Goal: Task Accomplishment & Management: Complete application form

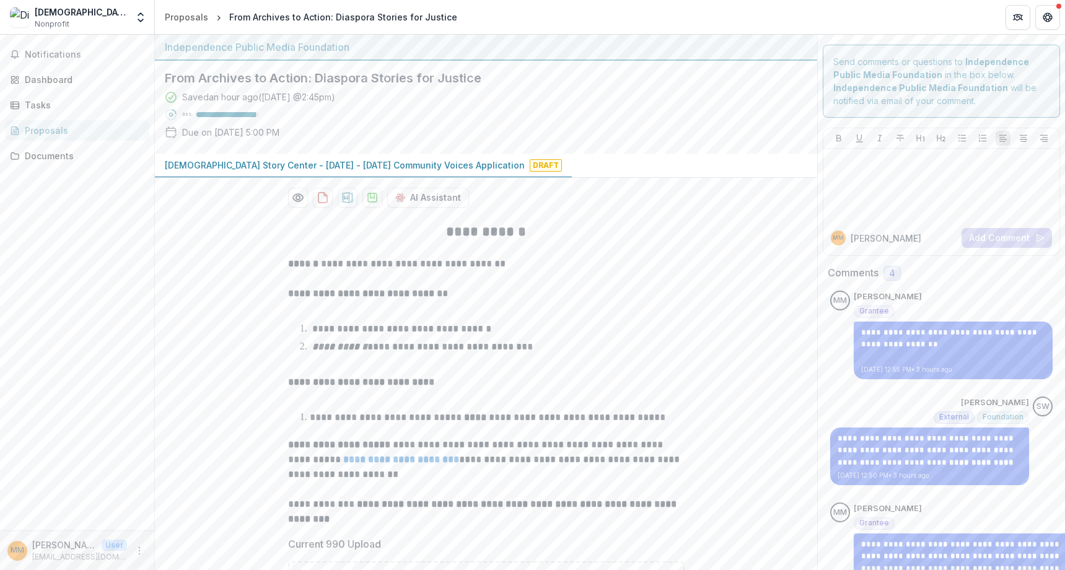
scroll to position [405, 0]
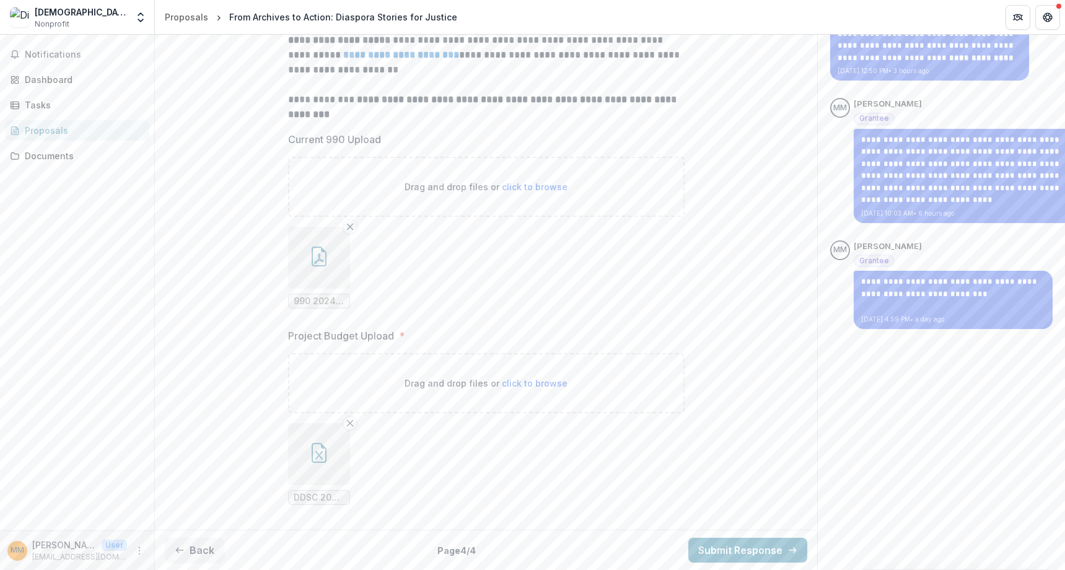
click at [352, 422] on icon "Remove File" at bounding box center [350, 423] width 10 height 10
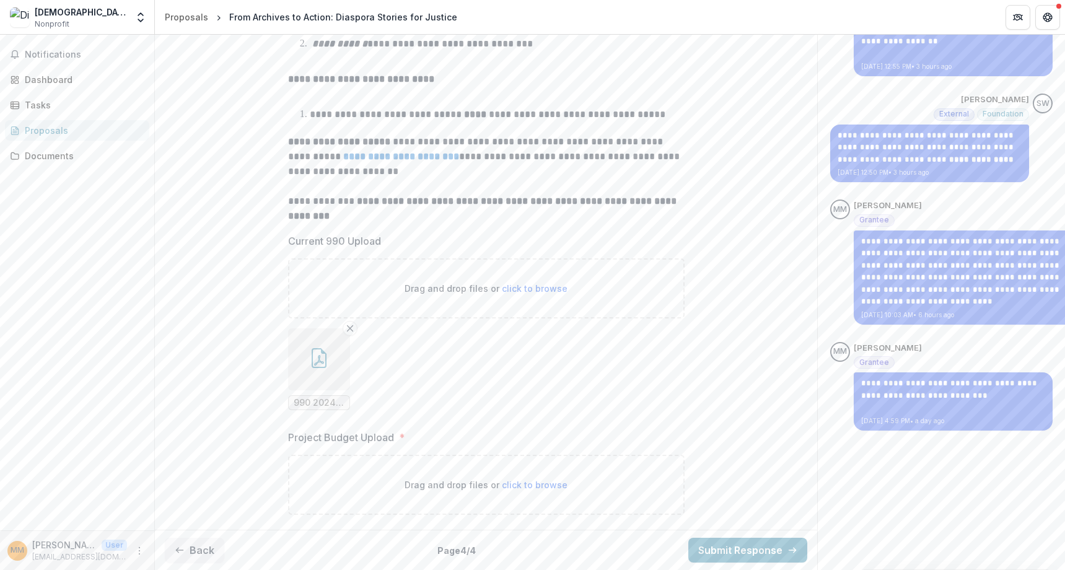
scroll to position [304, 0]
click at [549, 489] on span "click to browse" at bounding box center [535, 484] width 66 height 11
type input "**********"
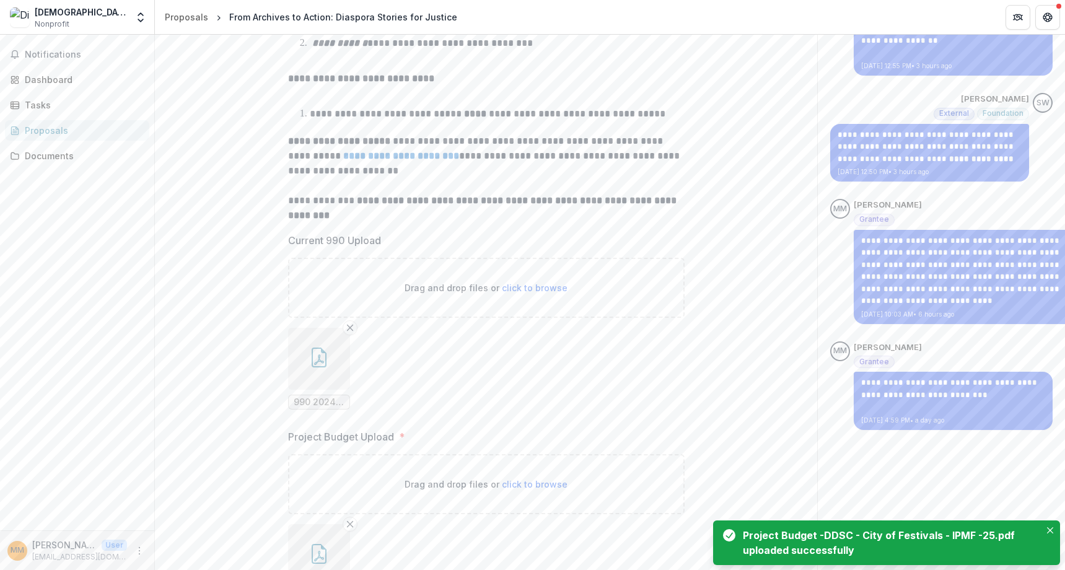
scroll to position [405, 0]
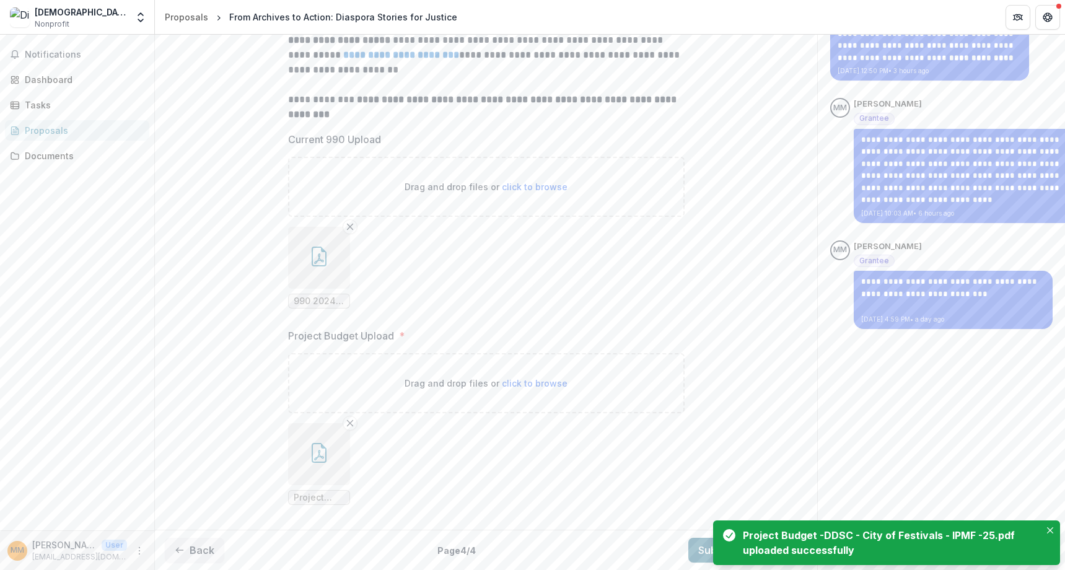
click at [701, 546] on button "Submit Response" at bounding box center [747, 550] width 119 height 25
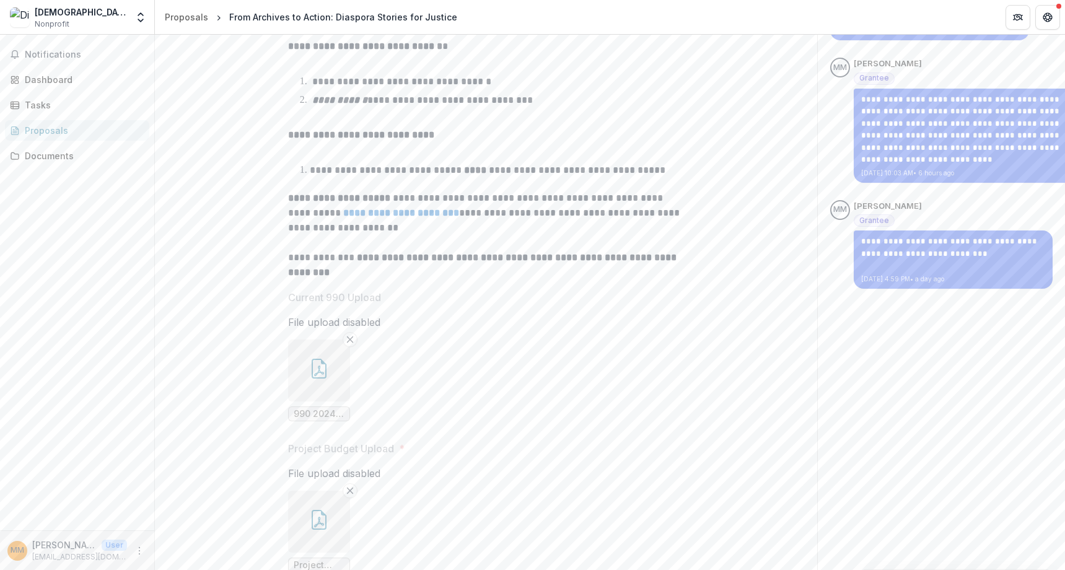
scroll to position [0, 0]
click at [10, 569] on button "Close" at bounding box center [5, 577] width 10 height 15
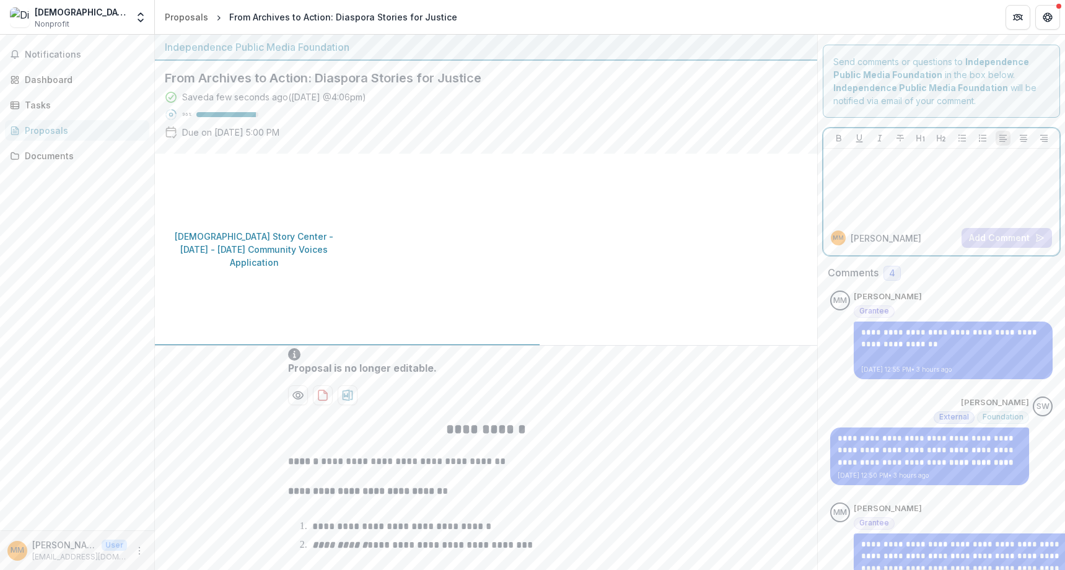
click at [927, 184] on div at bounding box center [941, 185] width 226 height 62
click at [42, 53] on span "Notifications" at bounding box center [83, 55] width 116 height 11
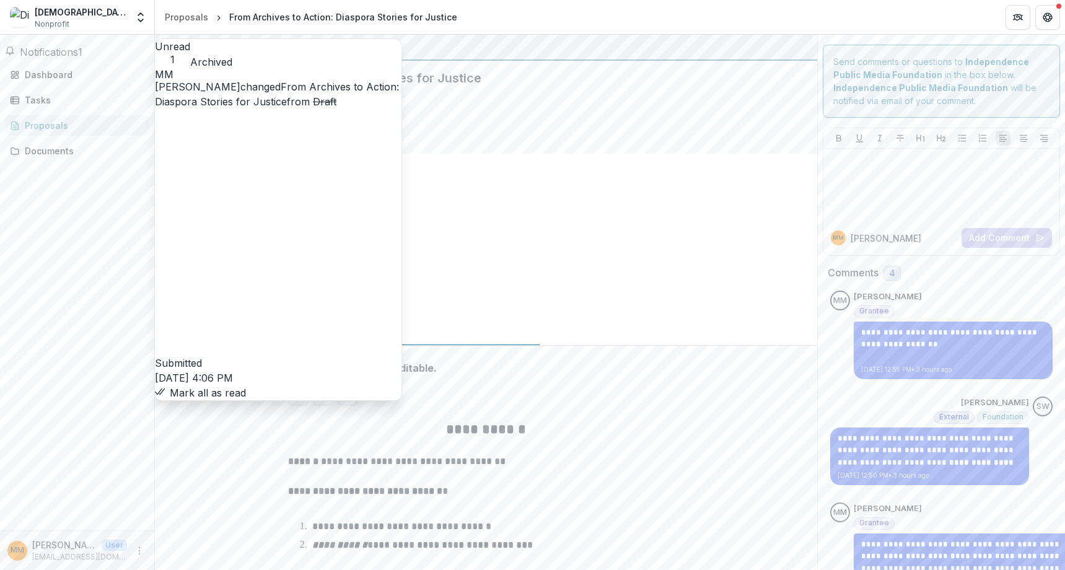
click at [246, 385] on button "Mark all as read" at bounding box center [200, 392] width 91 height 15
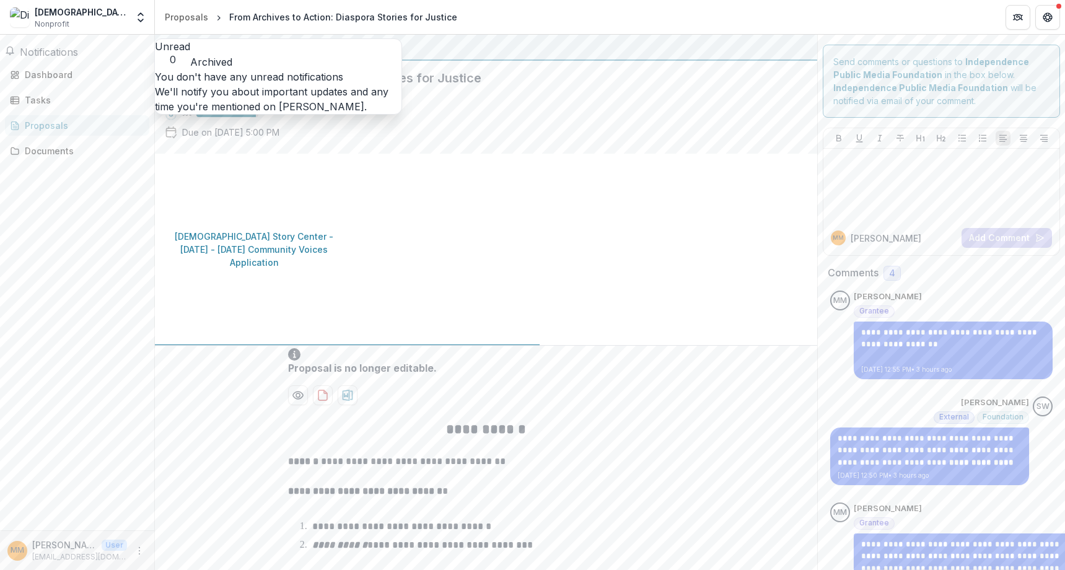
click at [66, 57] on span "Notifications" at bounding box center [49, 52] width 58 height 12
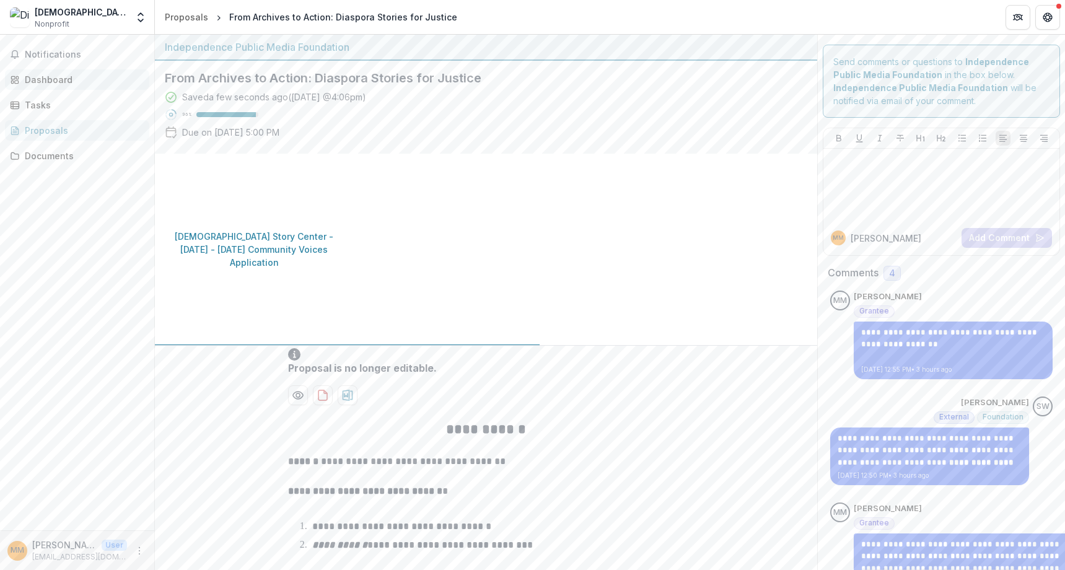
click at [87, 76] on div "Dashboard" at bounding box center [82, 79] width 115 height 13
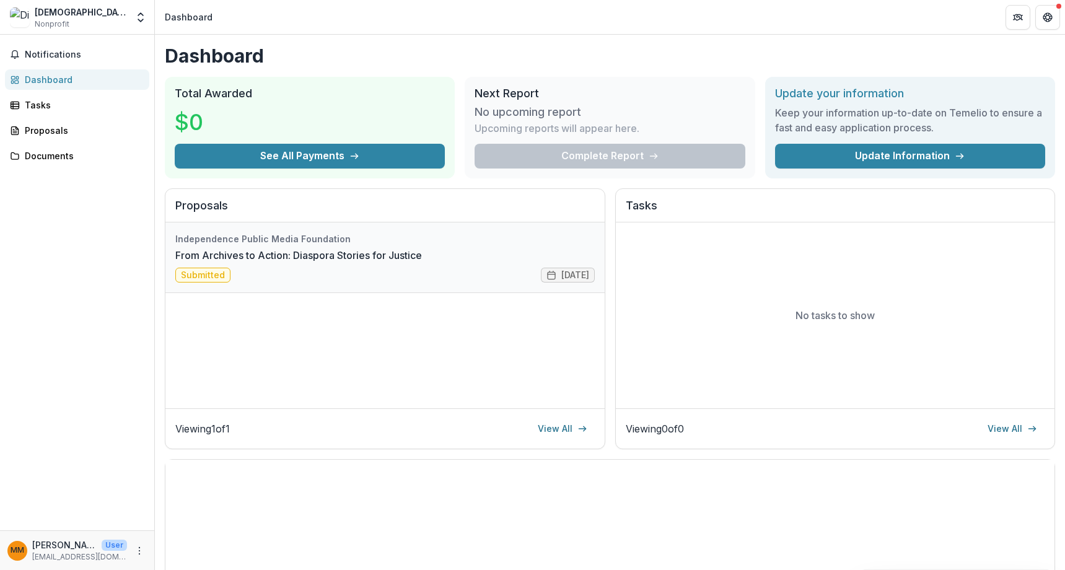
click at [420, 263] on link "From Archives to Action: Diaspora Stories for Justice" at bounding box center [298, 255] width 247 height 15
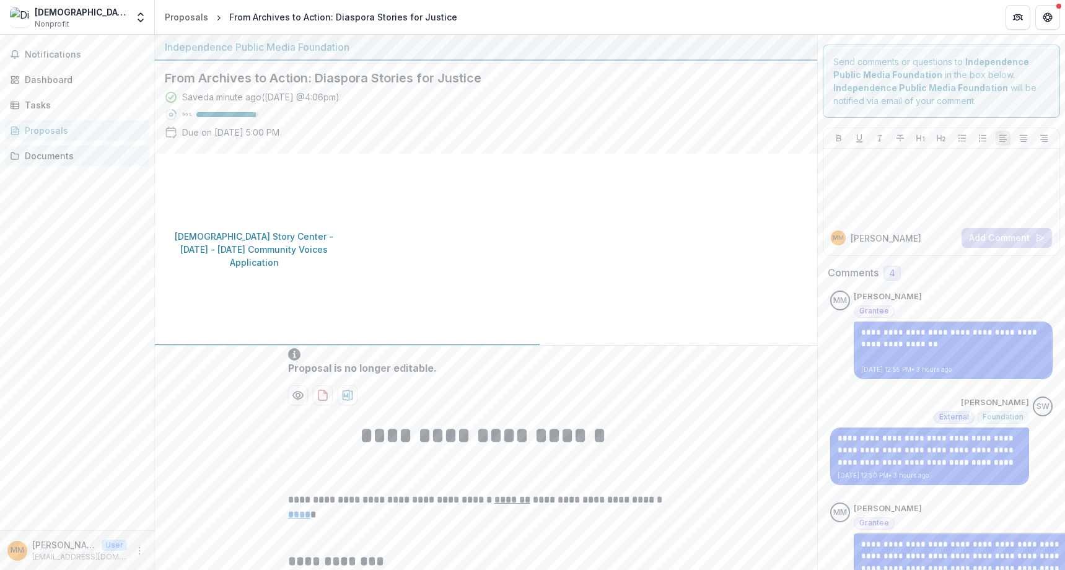
click at [55, 159] on div "Documents" at bounding box center [82, 155] width 115 height 13
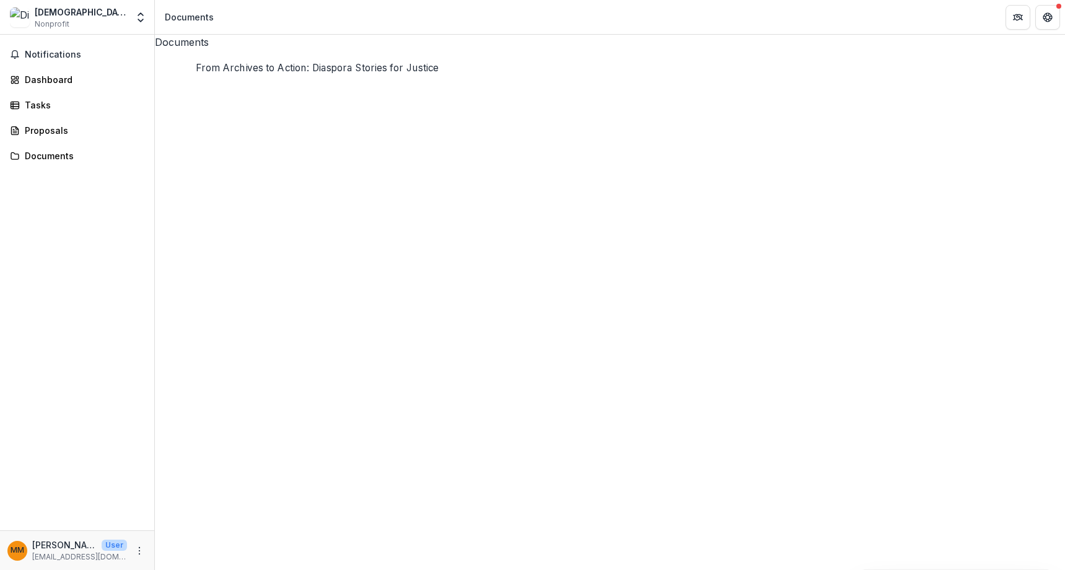
click at [175, 84] on icon at bounding box center [610, 505] width 910 height 910
click at [42, 85] on div "Dashboard" at bounding box center [82, 79] width 115 height 13
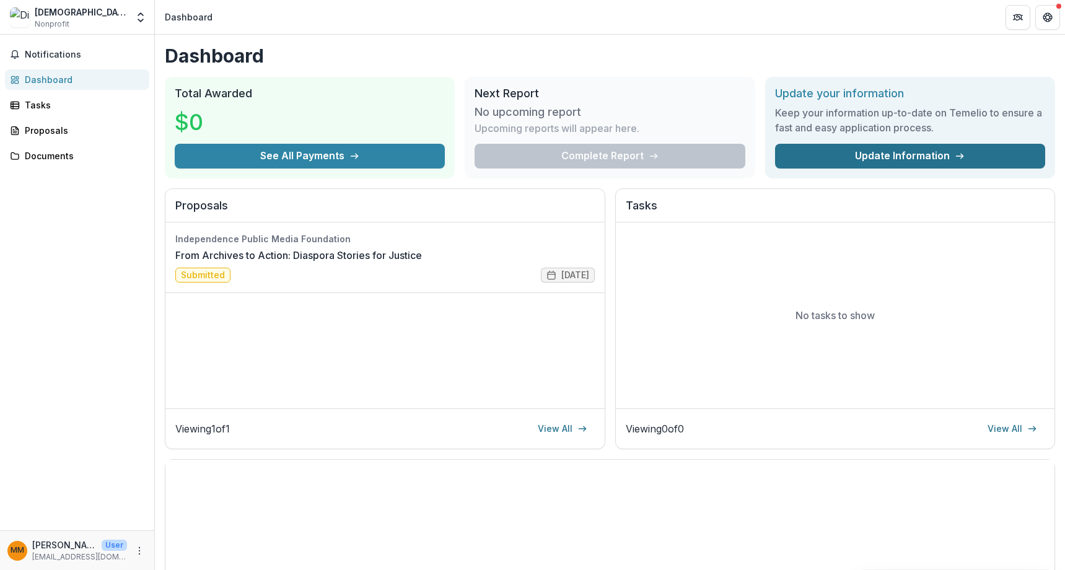
click at [888, 157] on link "Update Information" at bounding box center [910, 156] width 270 height 25
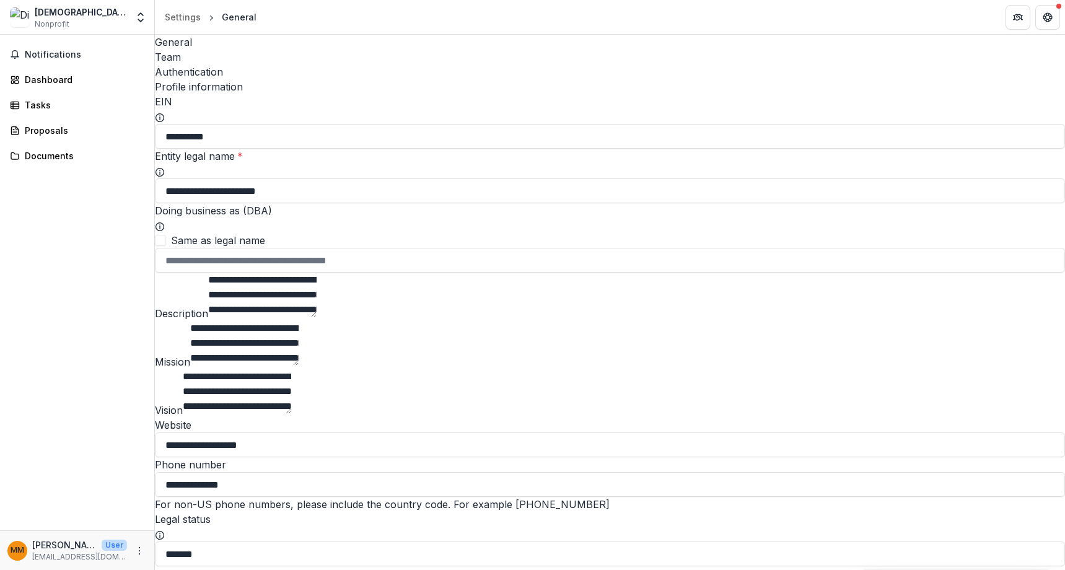
click at [226, 50] on div "Team" at bounding box center [610, 57] width 910 height 15
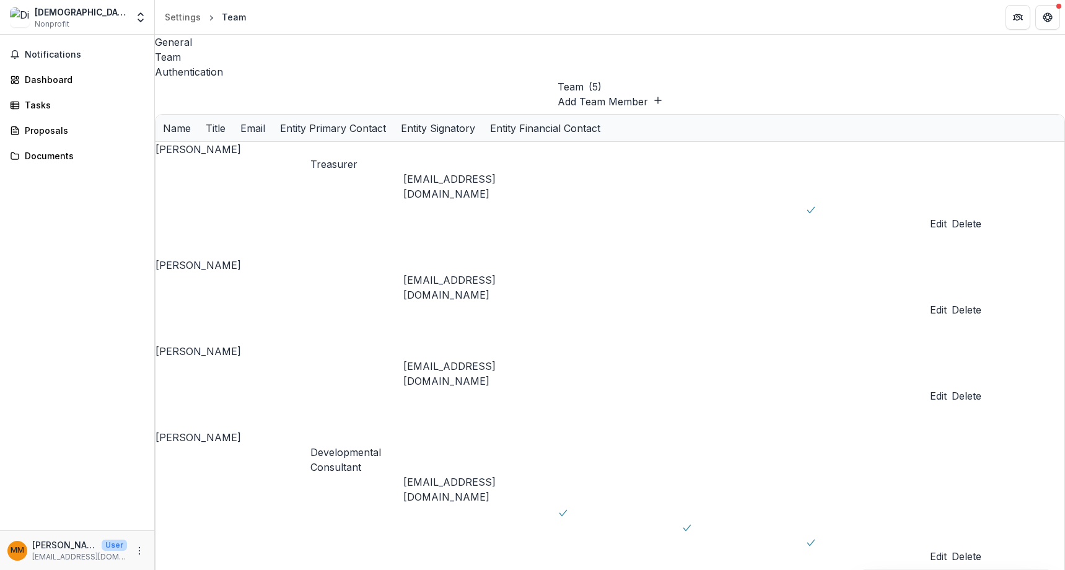
click at [293, 64] on div "Authentication" at bounding box center [610, 71] width 910 height 15
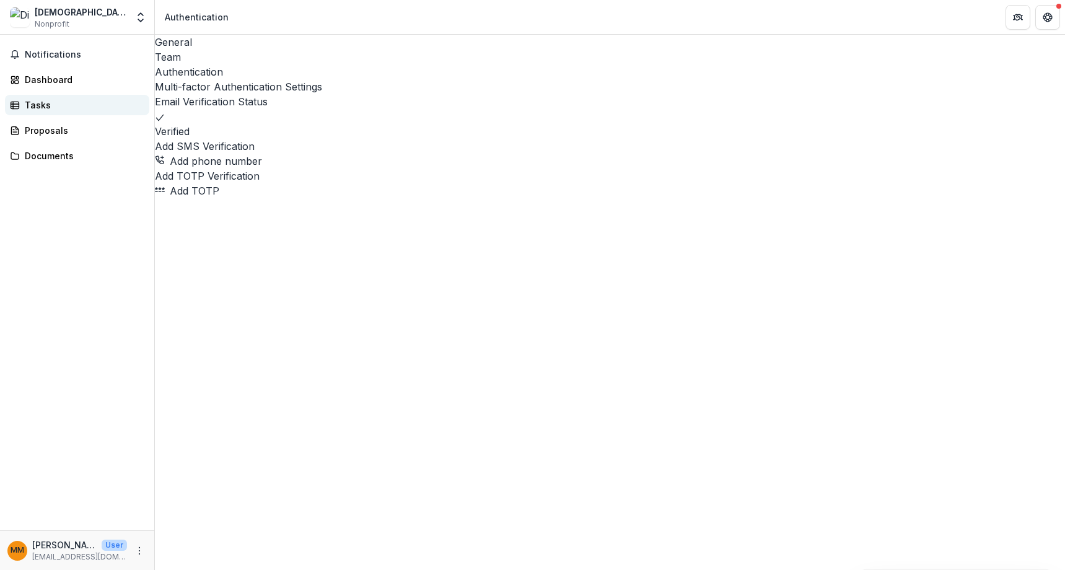
click at [90, 105] on div "Tasks" at bounding box center [82, 104] width 115 height 13
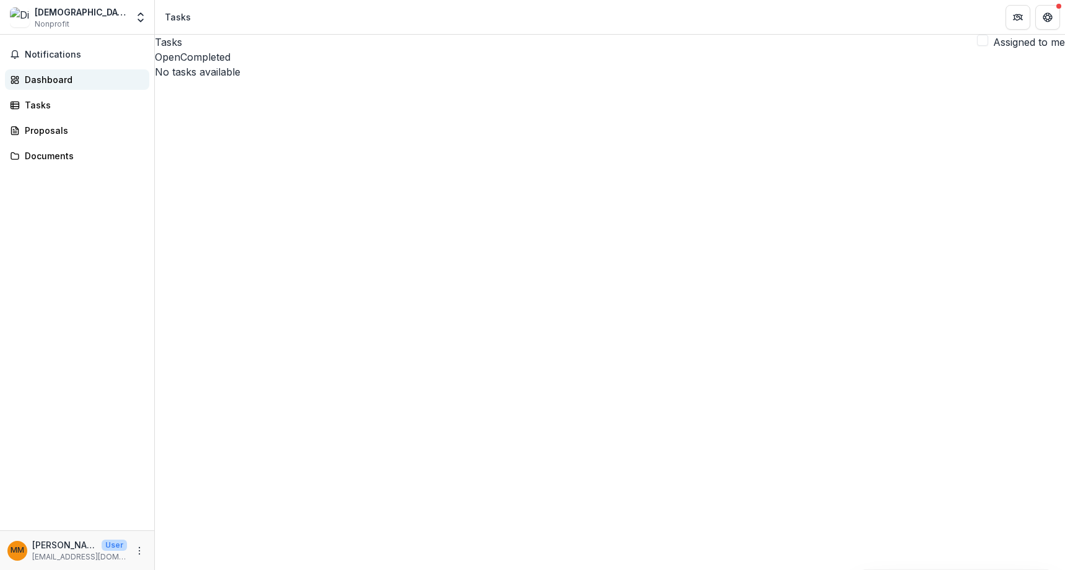
click at [68, 77] on div "Dashboard" at bounding box center [82, 79] width 115 height 13
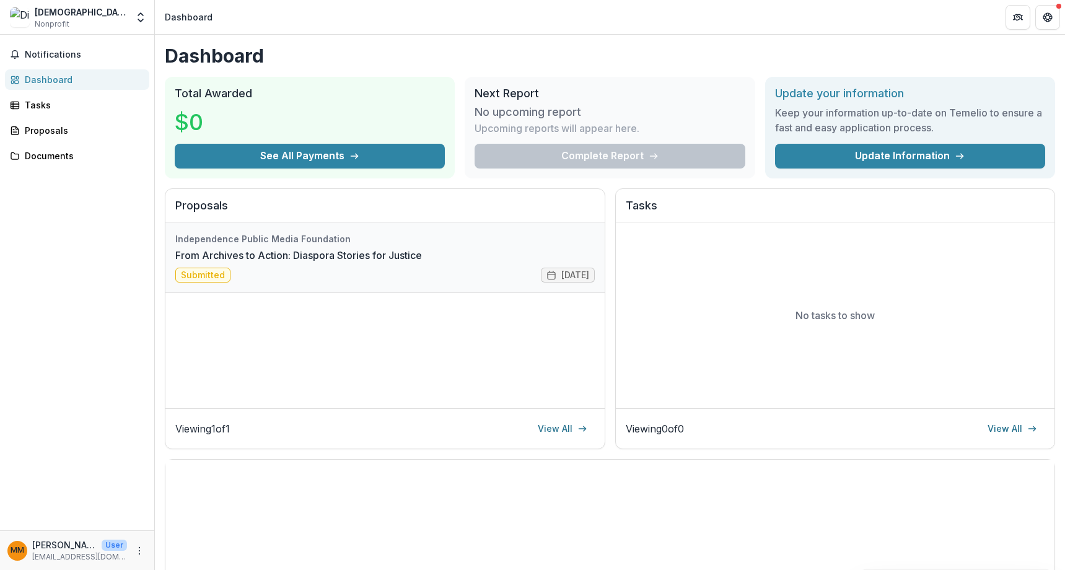
click at [223, 263] on link "From Archives to Action: Diaspora Stories for Justice" at bounding box center [298, 255] width 247 height 15
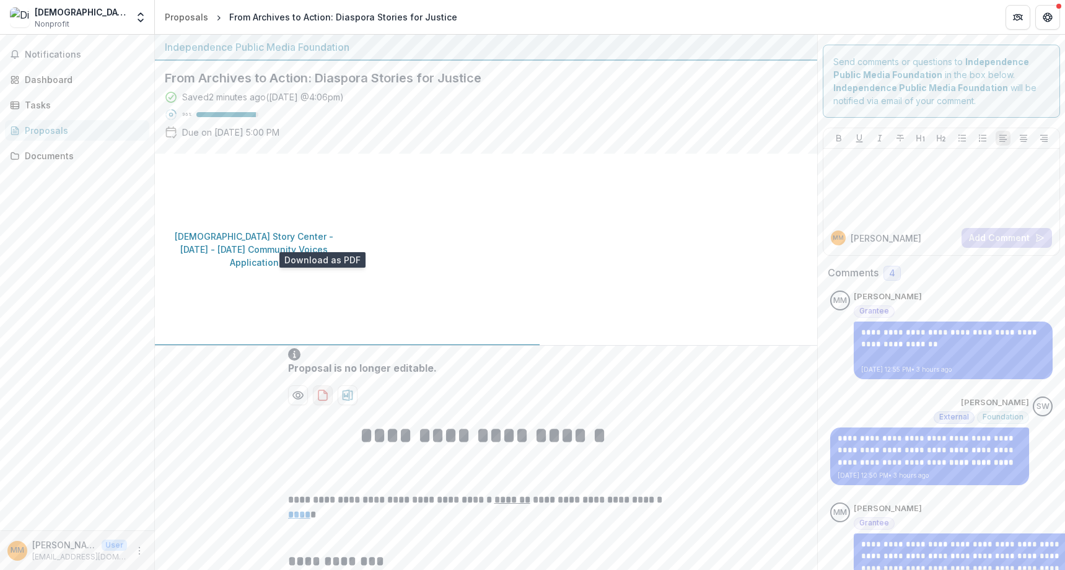
click at [325, 389] on icon "download-proposal" at bounding box center [323, 395] width 12 height 12
